Goal: Information Seeking & Learning: Learn about a topic

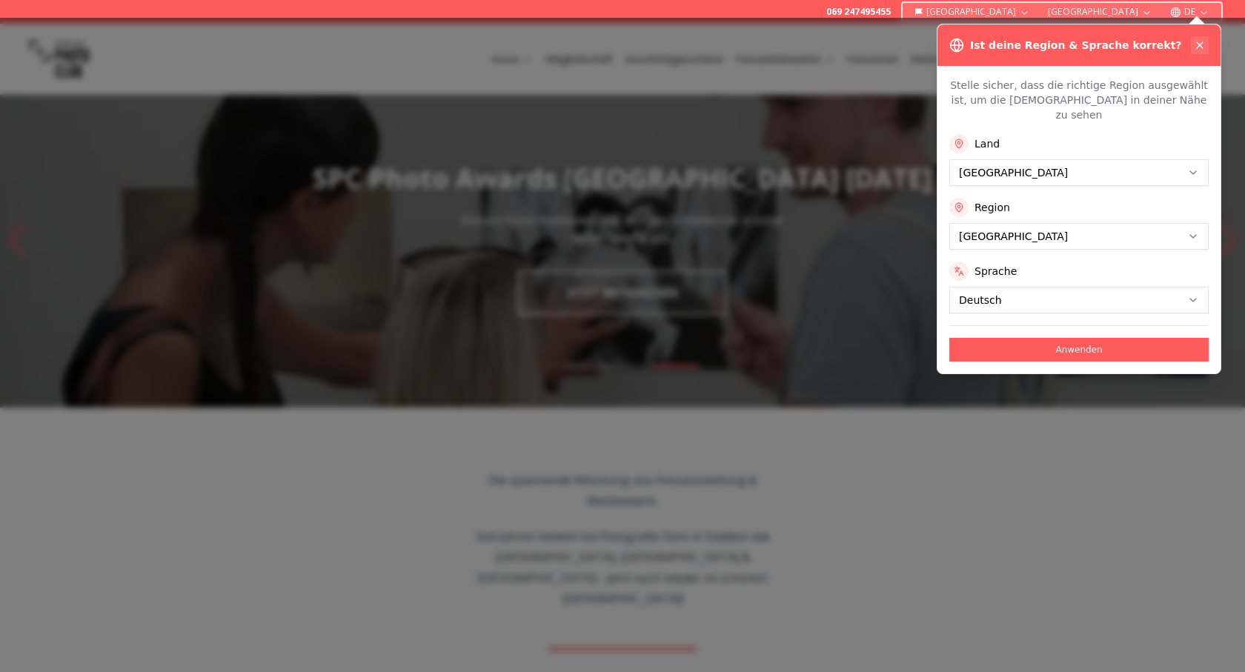
click at [1199, 42] on icon at bounding box center [1200, 45] width 12 height 12
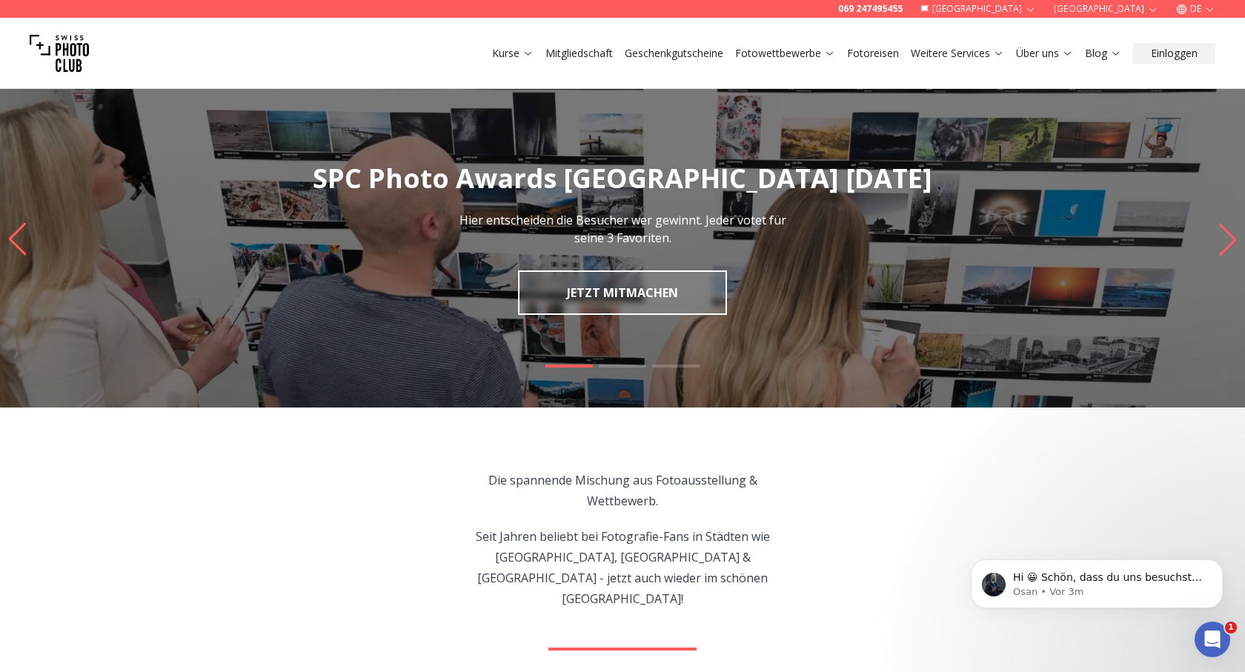
click at [891, 293] on img "1 / 3" at bounding box center [622, 239] width 1245 height 336
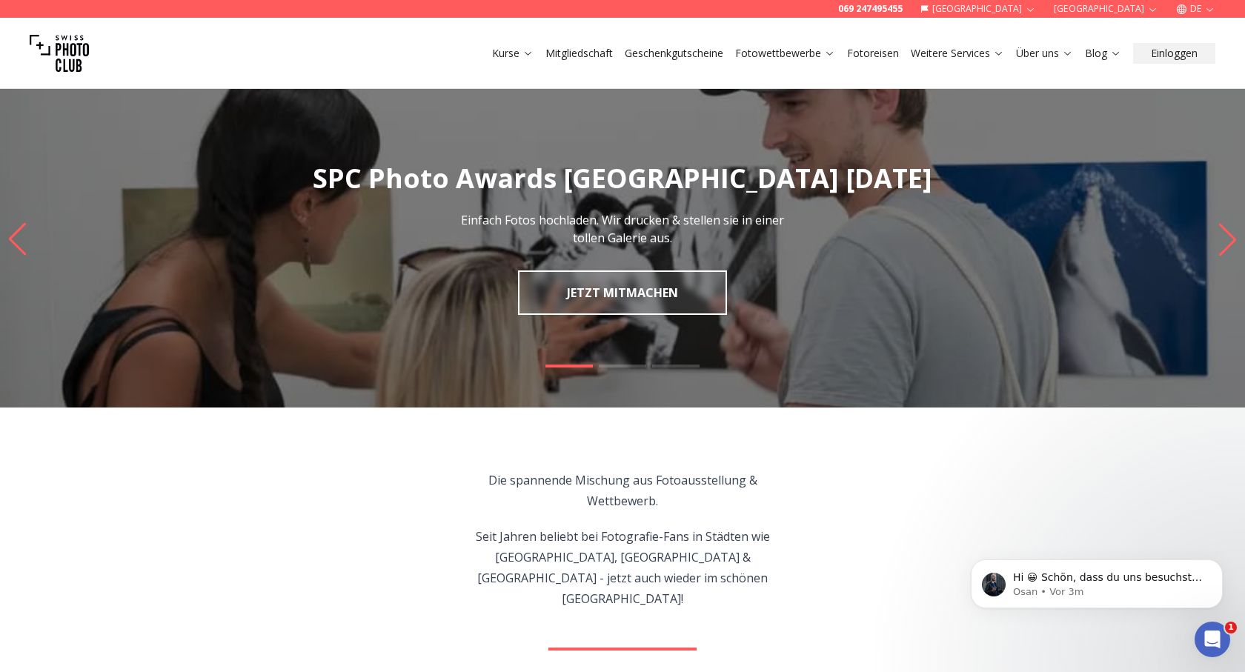
click at [891, 293] on img "1 / 3" at bounding box center [622, 239] width 1245 height 336
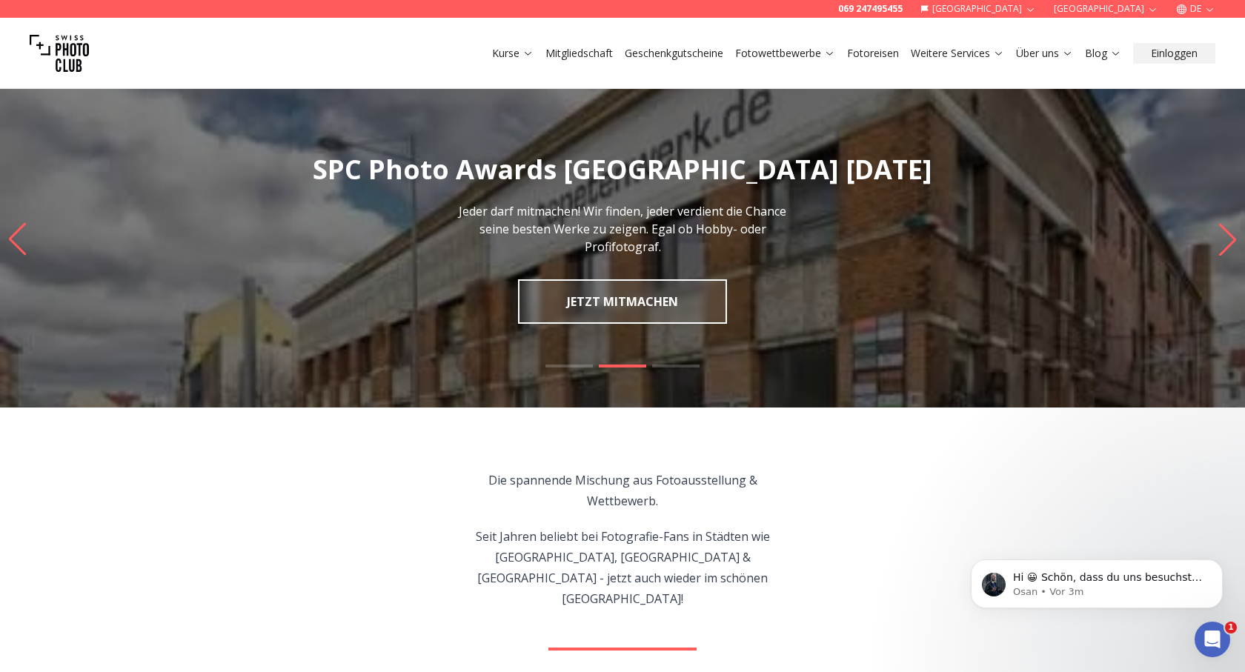
click at [613, 365] on span at bounding box center [622, 366] width 47 height 3
click at [572, 365] on span at bounding box center [568, 366] width 47 height 3
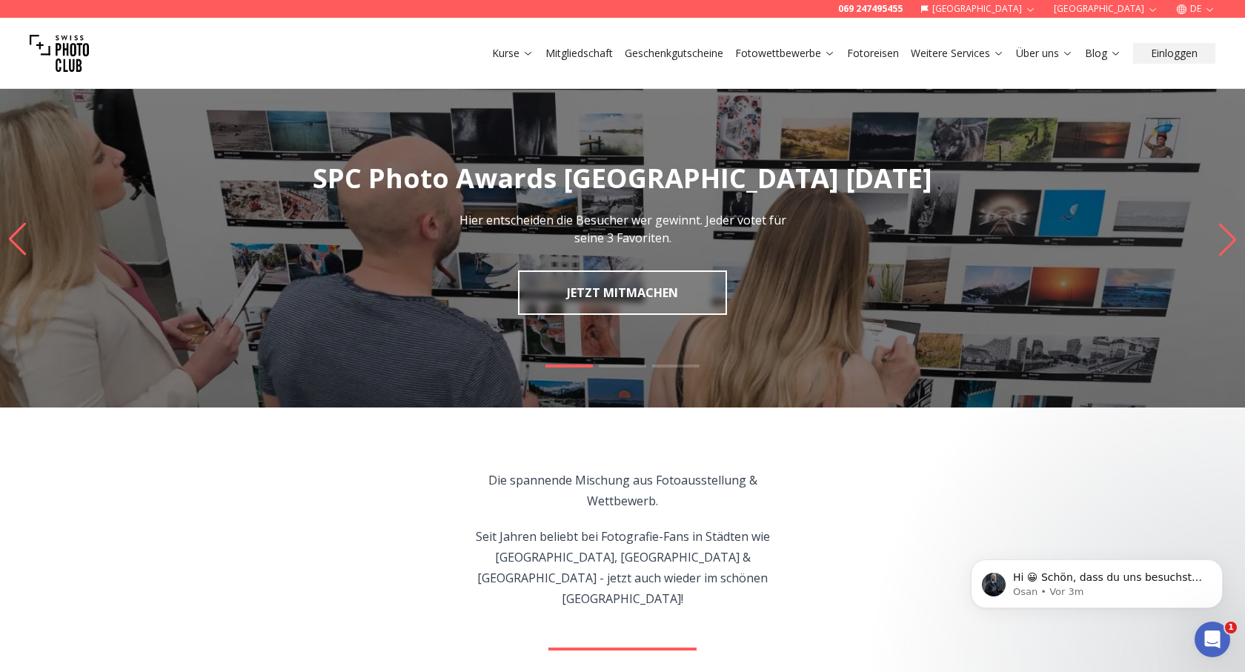
click at [572, 365] on span at bounding box center [568, 366] width 47 height 3
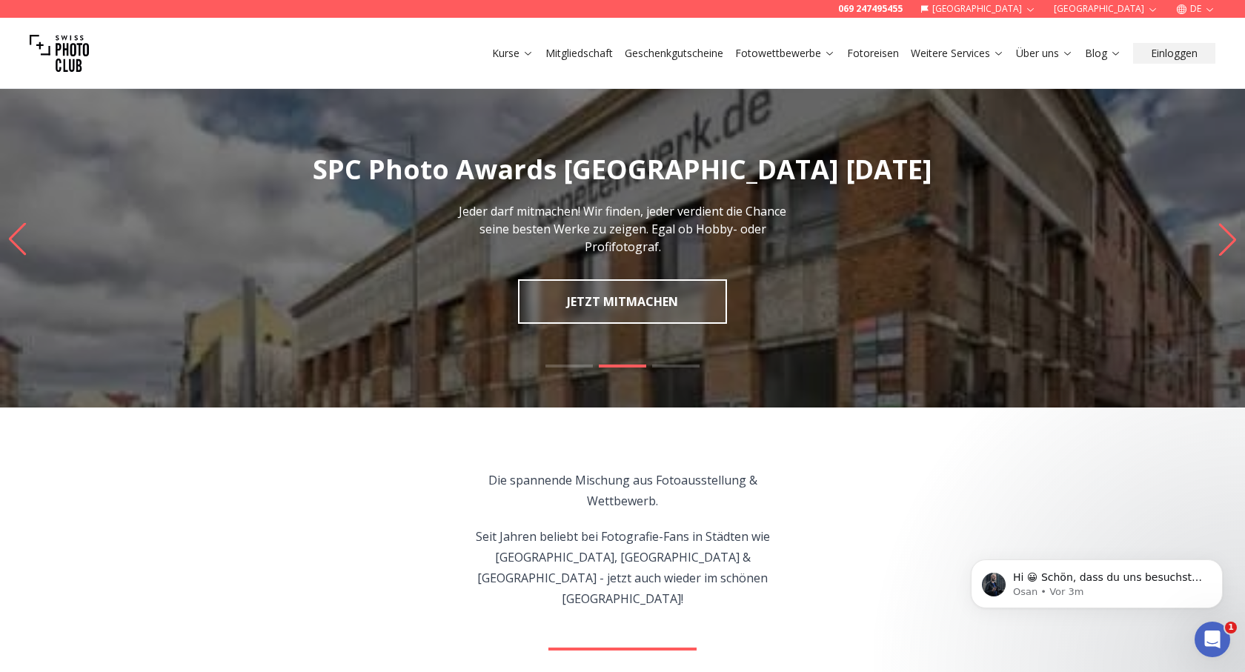
click at [572, 365] on span at bounding box center [568, 366] width 47 height 3
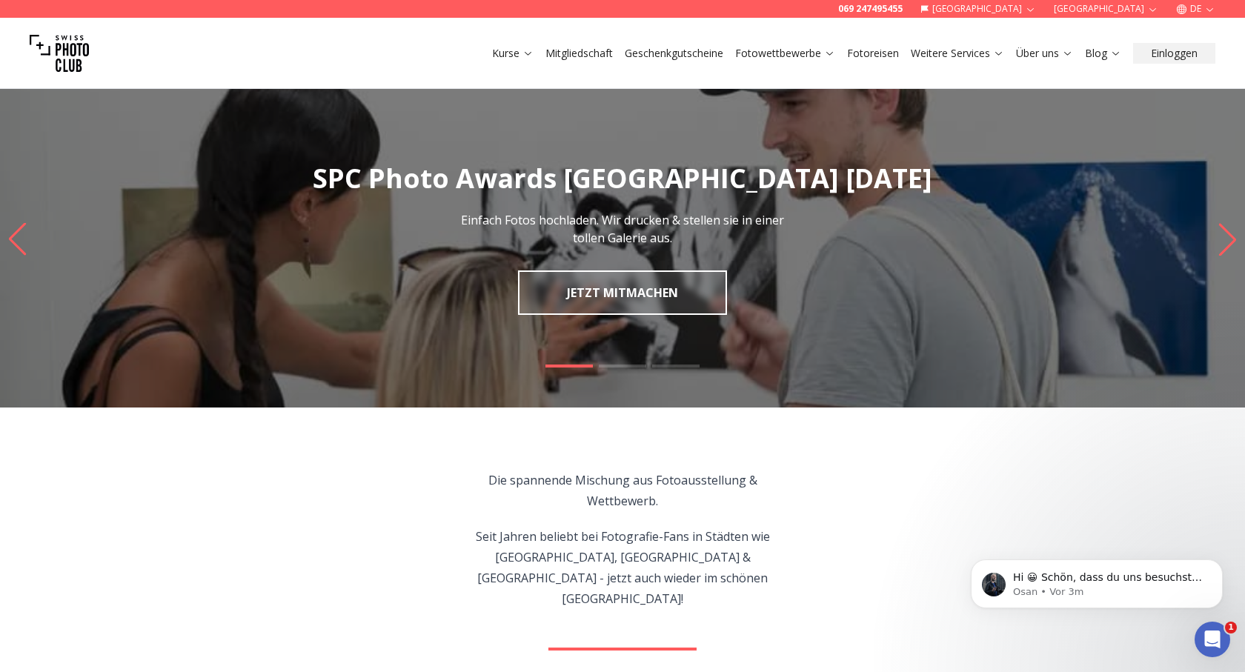
click at [572, 365] on span at bounding box center [568, 366] width 47 height 3
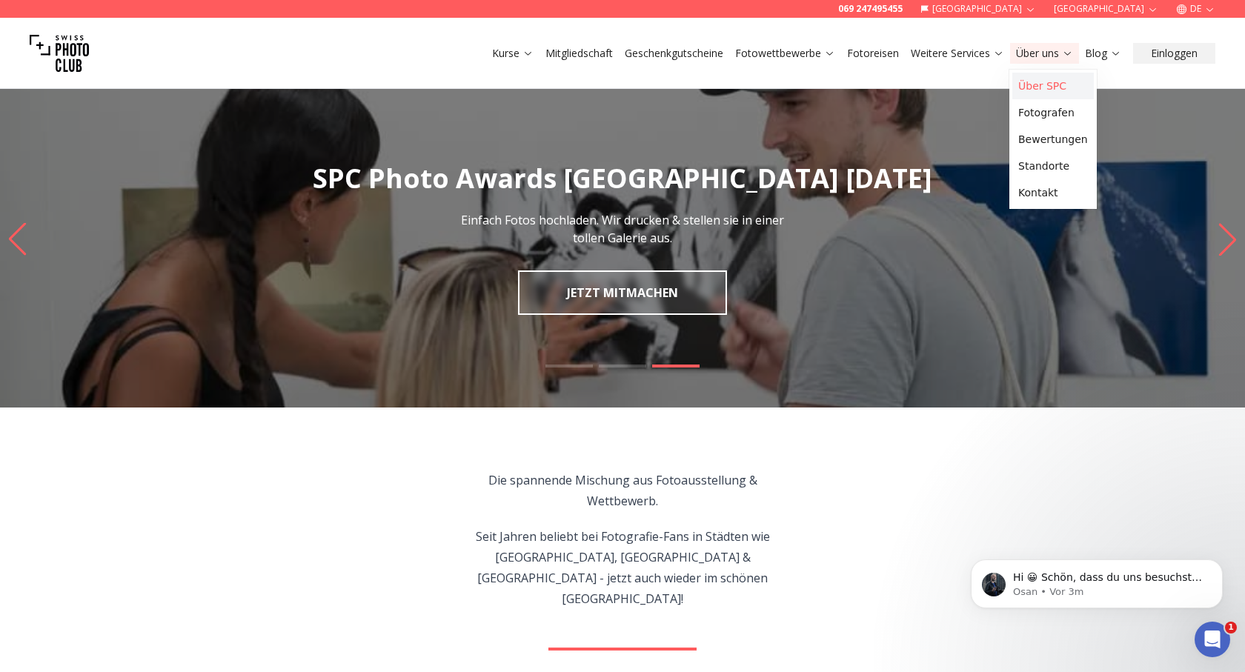
click at [1050, 83] on link "Über SPC" at bounding box center [1052, 86] width 81 height 27
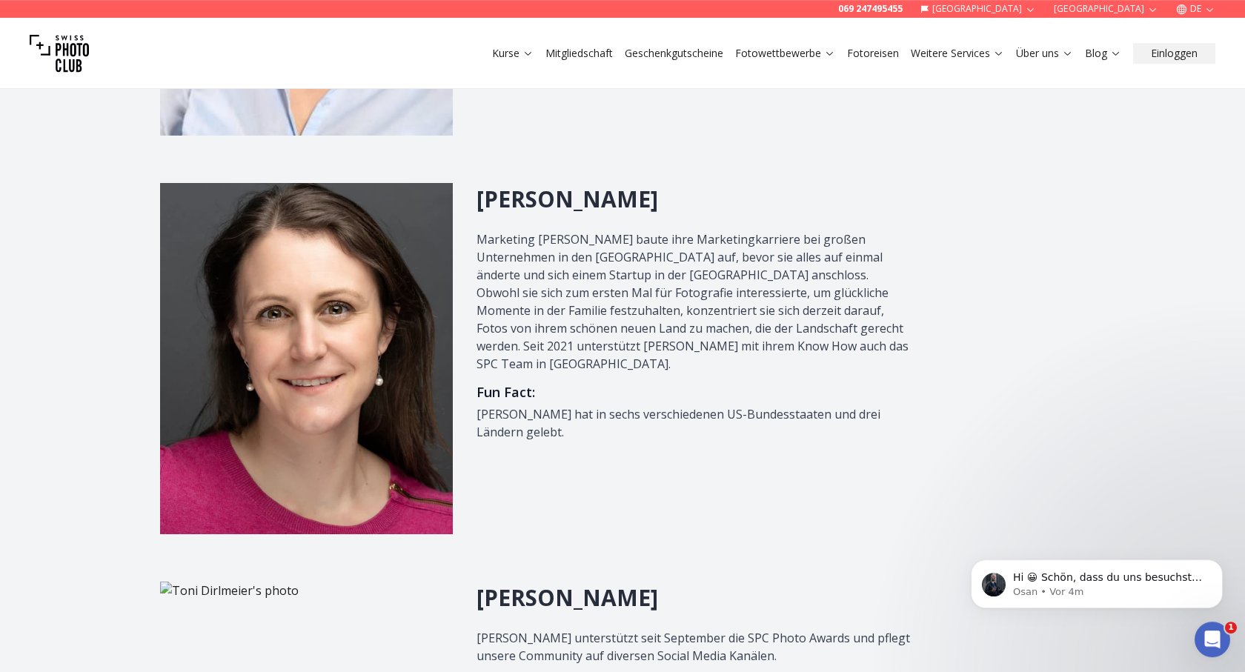
scroll to position [1058, 0]
